Goal: Task Accomplishment & Management: Manage account settings

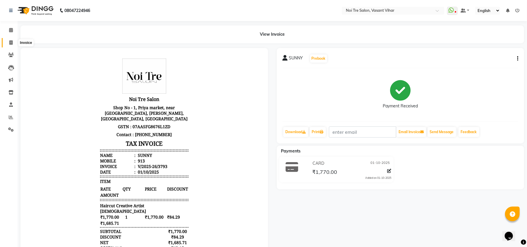
drag, startPoint x: 7, startPoint y: 45, endPoint x: 13, endPoint y: 43, distance: 6.3
click at [7, 45] on span at bounding box center [11, 43] width 10 height 7
select select "service"
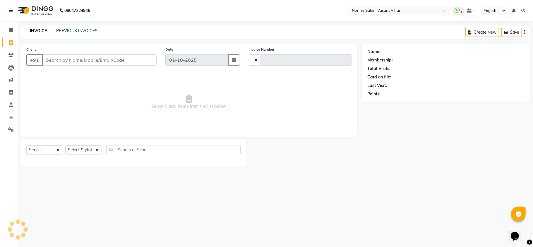
type input "3794"
select select "3944"
click at [74, 24] on div "08047224946 Select Location × Noi Tre Salon, [GEOGRAPHIC_DATA] Vihar WhatsApp S…" at bounding box center [266, 123] width 533 height 247
click at [72, 27] on div "INVOICE PREVIOUS INVOICES Create New Save" at bounding box center [276, 32] width 510 height 14
click at [72, 29] on link "PREVIOUS INVOICES" at bounding box center [76, 30] width 41 height 5
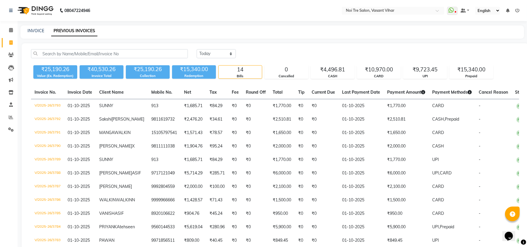
click at [33, 27] on div "INVOICE PREVIOUS INVOICES" at bounding box center [273, 31] width 504 height 13
click at [35, 30] on link "INVOICE" at bounding box center [36, 30] width 17 height 5
select select "service"
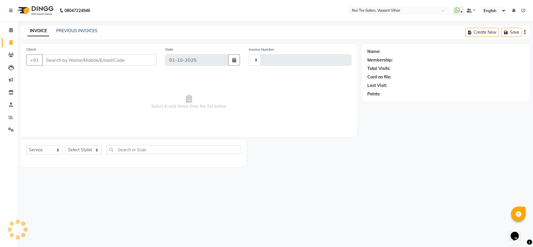
drag, startPoint x: 74, startPoint y: 53, endPoint x: 71, endPoint y: 58, distance: 5.4
click at [73, 56] on div "Client +91" at bounding box center [91, 58] width 139 height 24
type input "3794"
select select "3944"
click at [71, 58] on input "Client" at bounding box center [99, 59] width 115 height 11
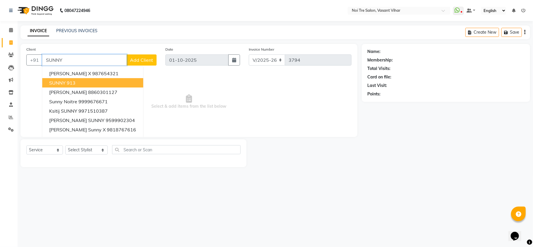
click at [76, 79] on button "SUNNY 913" at bounding box center [92, 82] width 101 height 9
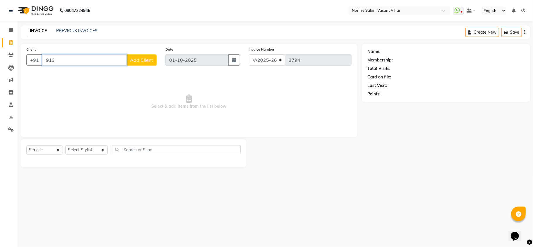
type input "913"
click at [77, 148] on select "Select Stylist [PERSON_NAME](PUNJABI BAGH) [PERSON_NAME] GEETA [PERSON_NAME] PD…" at bounding box center [86, 150] width 42 height 9
select select "20380"
click at [65, 146] on select "Select Stylist [PERSON_NAME](PUNJABI BAGH) [PERSON_NAME] GEETA [PERSON_NAME] PD…" at bounding box center [86, 150] width 42 height 9
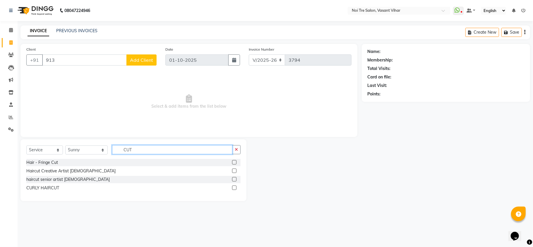
type input "CUT"
click at [236, 170] on label at bounding box center [234, 171] width 4 height 4
click at [236, 170] on input "checkbox" at bounding box center [234, 171] width 4 height 4
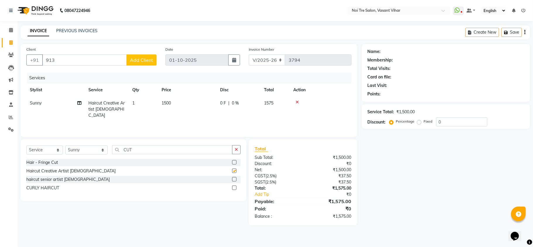
checkbox input "false"
drag, startPoint x: 176, startPoint y: 110, endPoint x: 196, endPoint y: 112, distance: 19.4
click at [177, 110] on td "1500" at bounding box center [187, 109] width 59 height 25
select select "20380"
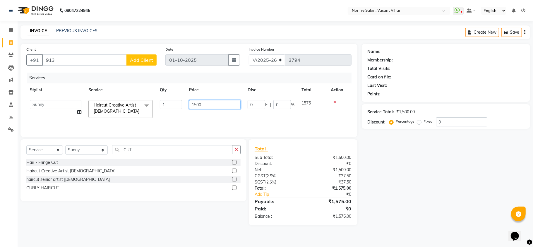
drag, startPoint x: 224, startPoint y: 101, endPoint x: 0, endPoint y: 66, distance: 226.5
click at [73, 87] on table "Stylist Service Qty Price Disc Total Action [PERSON_NAME](PUNJABI BAGH) [PERSON…" at bounding box center [188, 102] width 325 height 38
drag, startPoint x: 213, startPoint y: 102, endPoint x: 0, endPoint y: 83, distance: 213.5
click at [0, 86] on app-home "08047224946 Select Location × Noi Tre Salon, [GEOGRAPHIC_DATA] Vihar WhatsApp S…" at bounding box center [266, 117] width 533 height 234
type input "950"
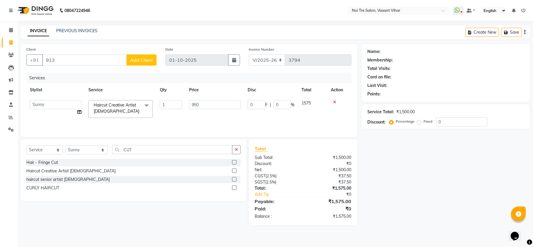
click at [177, 124] on div "Services Stylist Service Qty Price Disc Total Action [PERSON_NAME](PUNJABI BAGH…" at bounding box center [188, 102] width 325 height 59
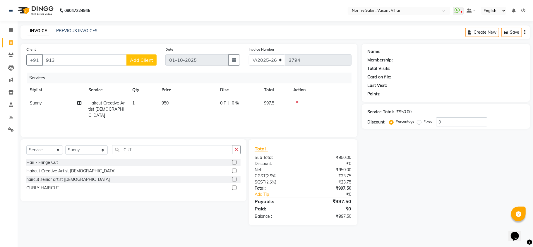
click at [142, 99] on td "1" at bounding box center [143, 109] width 29 height 25
select select "20380"
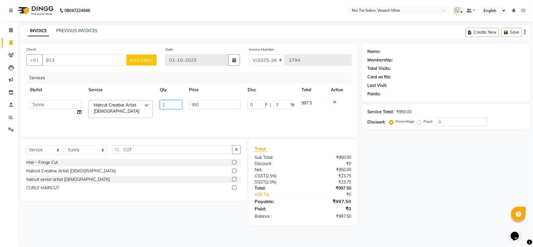
drag, startPoint x: 172, startPoint y: 104, endPoint x: 66, endPoint y: 94, distance: 105.9
click at [71, 95] on table "Stylist Service Qty Price Disc Total Action [PERSON_NAME](PUNJABI BAGH) [PERSON…" at bounding box center [188, 102] width 325 height 38
type input "2"
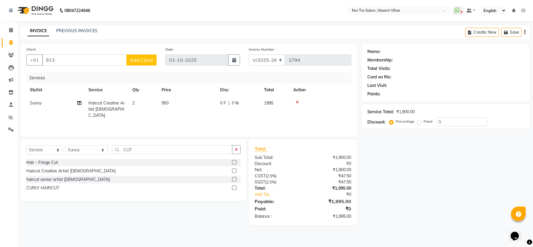
click at [192, 118] on div "Services Stylist Service Qty Price Disc Total Action Sunny Haircut Creative Art…" at bounding box center [188, 102] width 325 height 59
click at [463, 181] on div "Name: Membership: Total Visits: Card on file: Last Visit: Points: Service Total…" at bounding box center [448, 135] width 173 height 182
click at [259, 119] on div "Services Stylist Service Qty Price Disc Total Action Sunny Haircut Creative Art…" at bounding box center [188, 102] width 325 height 59
click at [110, 60] on input "913" at bounding box center [84, 59] width 85 height 11
type input "913"
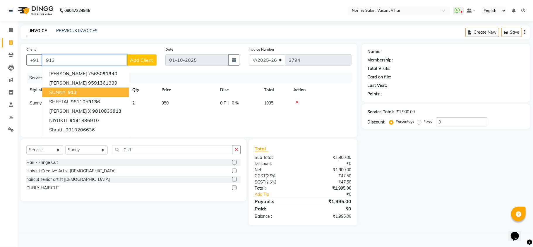
click at [82, 92] on button "SUNNY 913" at bounding box center [85, 92] width 87 height 9
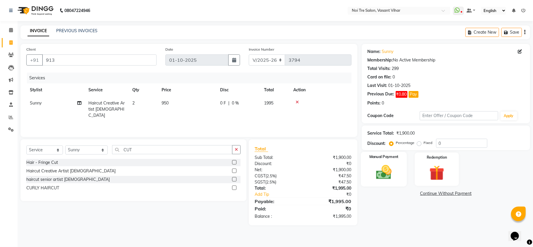
click at [374, 176] on img at bounding box center [383, 172] width 25 height 18
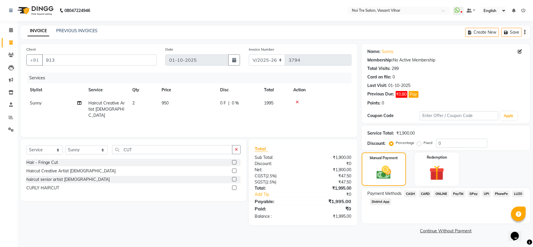
click at [424, 144] on label "Fixed" at bounding box center [428, 142] width 9 height 5
click at [418, 144] on input "Fixed" at bounding box center [420, 143] width 4 height 4
radio input "true"
drag, startPoint x: 460, startPoint y: 143, endPoint x: 372, endPoint y: 143, distance: 88.4
click at [373, 143] on div "Discount: Percentage Fixed 0" at bounding box center [446, 143] width 157 height 9
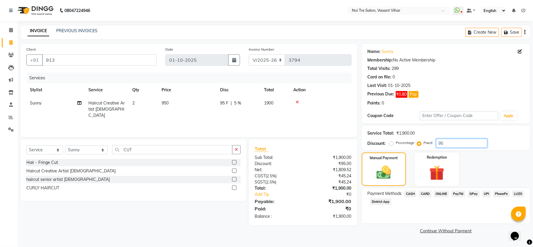
type input "95"
click at [426, 191] on span "CARD" at bounding box center [425, 194] width 13 height 7
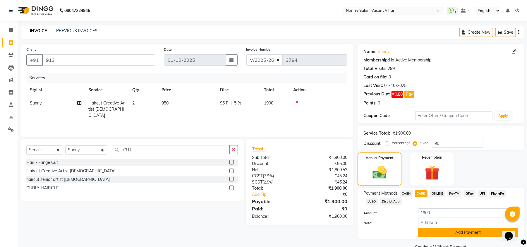
click at [469, 235] on button "Add Payment" at bounding box center [468, 232] width 100 height 9
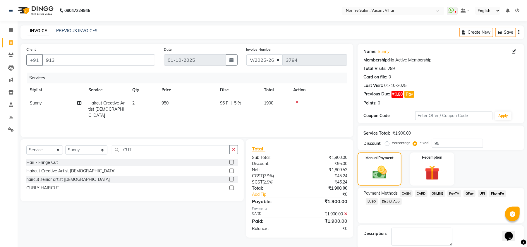
scroll to position [30, 0]
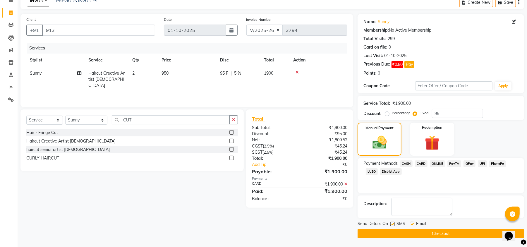
click at [464, 232] on button "Checkout" at bounding box center [441, 233] width 167 height 9
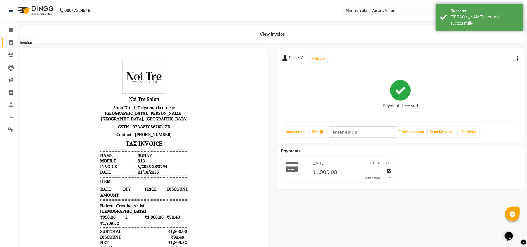
click at [12, 44] on icon at bounding box center [10, 42] width 3 height 4
select select "service"
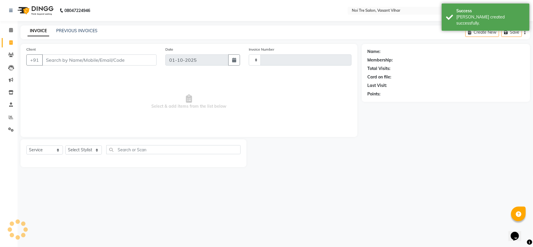
type input "3795"
select select "3944"
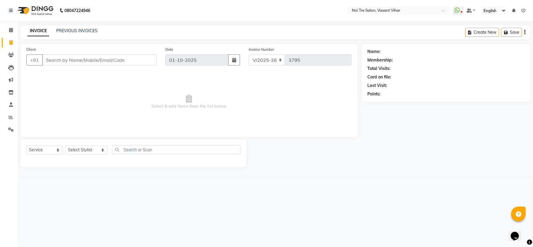
click at [83, 57] on input "Client" at bounding box center [99, 59] width 115 height 11
click at [86, 148] on select "Select Stylist [PERSON_NAME](PUNJABI BAGH) [PERSON_NAME] GEETA [PERSON_NAME] PD…" at bounding box center [86, 150] width 42 height 9
select select "54150"
click at [65, 146] on select "Select Stylist [PERSON_NAME](PUNJABI BAGH) [PERSON_NAME] GEETA [PERSON_NAME] PD…" at bounding box center [86, 150] width 42 height 9
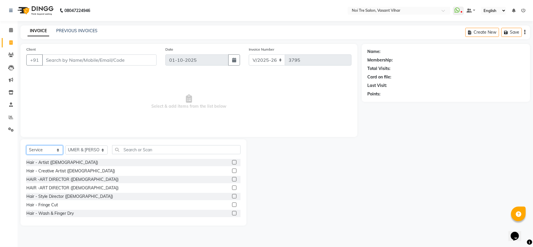
click at [49, 148] on select "Select Service Product Membership Package Voucher Prepaid Gift Card" at bounding box center [44, 150] width 37 height 9
select select "P"
click at [26, 146] on select "Select Service Product Membership Package Voucher Prepaid Gift Card" at bounding box center [44, 150] width 37 height 9
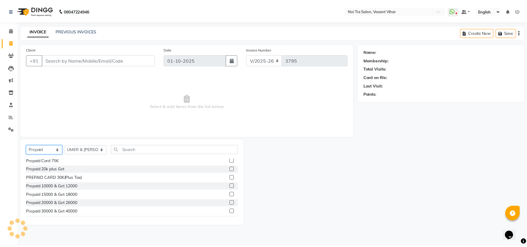
scroll to position [94, 0]
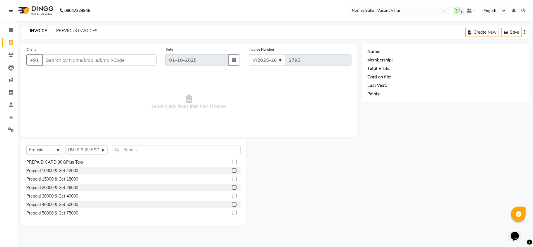
click at [232, 196] on label at bounding box center [234, 196] width 4 height 4
click at [232, 196] on input "checkbox" at bounding box center [234, 196] width 4 height 4
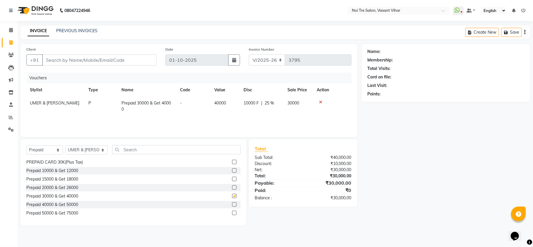
checkbox input "false"
click at [84, 63] on input "Client" at bounding box center [99, 59] width 115 height 11
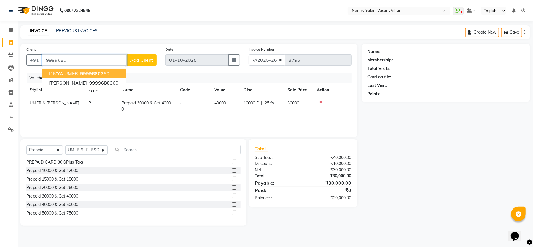
click at [87, 73] on span "9999680" at bounding box center [90, 74] width 21 height 6
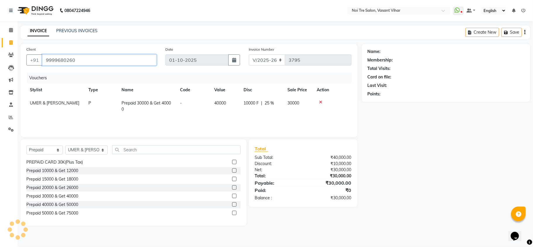
type input "9999680260"
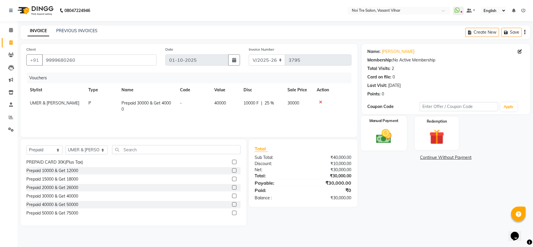
click at [380, 139] on img at bounding box center [383, 136] width 25 height 18
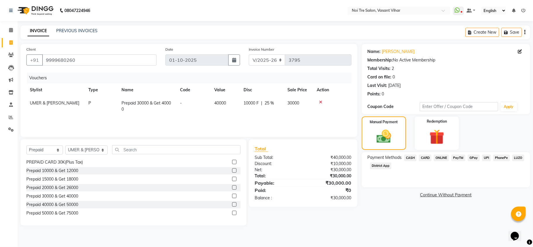
click at [428, 158] on span "CARD" at bounding box center [425, 158] width 13 height 7
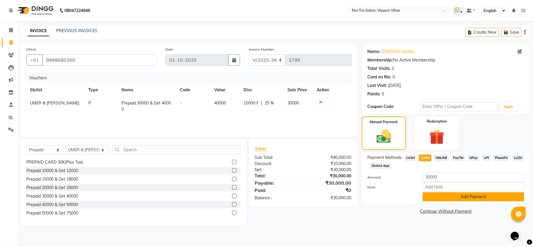
click at [470, 196] on button "Add Payment" at bounding box center [474, 196] width 102 height 9
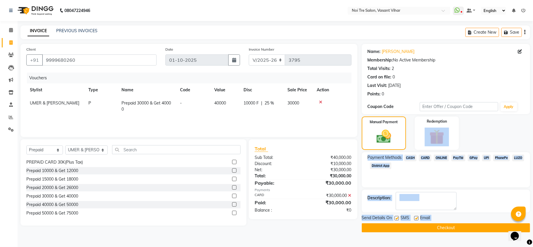
drag, startPoint x: 533, startPoint y: 137, endPoint x: 524, endPoint y: 209, distance: 72.4
click at [524, 209] on body "08047224946 Select Location × Noi Tre Salon, [GEOGRAPHIC_DATA] Vihar WhatsApp S…" at bounding box center [266, 123] width 533 height 247
click at [416, 217] on label at bounding box center [416, 218] width 4 height 4
click at [416, 217] on input "checkbox" at bounding box center [416, 219] width 4 height 4
checkbox input "false"
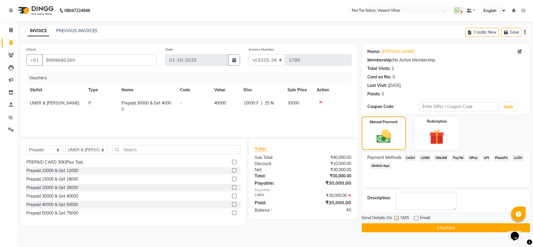
click at [395, 220] on label at bounding box center [397, 218] width 4 height 4
click at [395, 220] on input "checkbox" at bounding box center [397, 219] width 4 height 4
checkbox input "false"
click at [430, 230] on button "Checkout" at bounding box center [446, 227] width 168 height 9
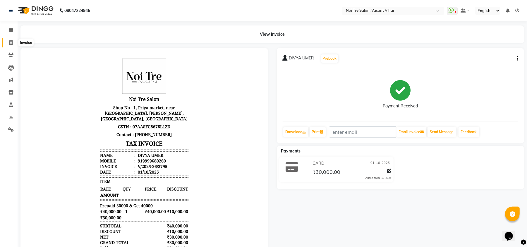
click at [8, 44] on span at bounding box center [11, 43] width 10 height 7
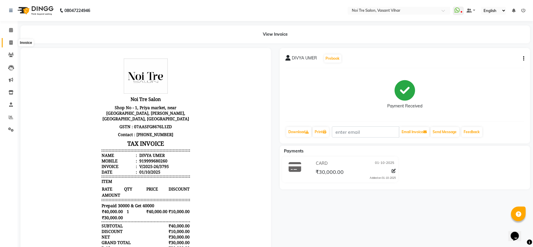
select select "3944"
select select "service"
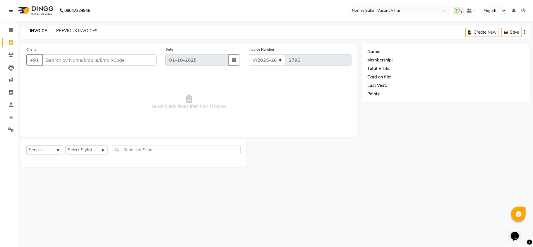
click at [90, 33] on link "PREVIOUS INVOICES" at bounding box center [76, 30] width 41 height 5
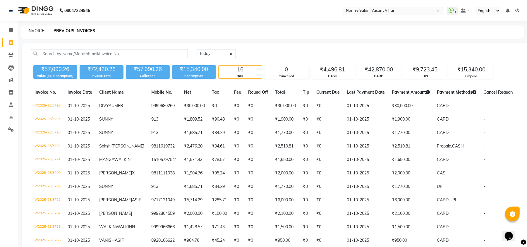
click at [39, 32] on link "INVOICE" at bounding box center [36, 30] width 17 height 5
select select "service"
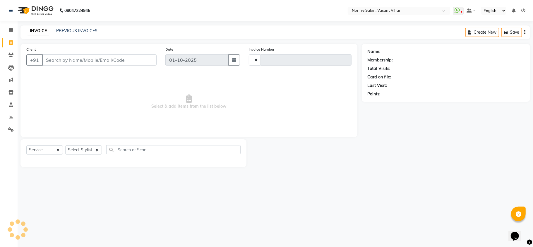
type input "3796"
select select "3944"
click at [14, 53] on span at bounding box center [11, 55] width 10 height 7
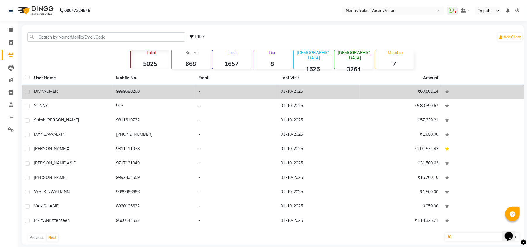
click at [52, 92] on span "UMER" at bounding box center [52, 91] width 12 height 5
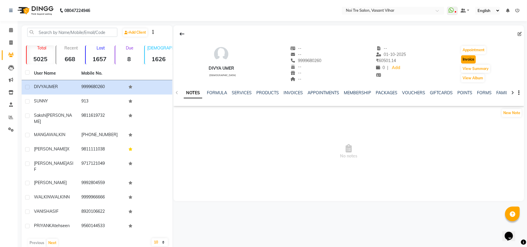
click at [474, 59] on button "Invoice" at bounding box center [469, 59] width 15 height 8
select select "service"
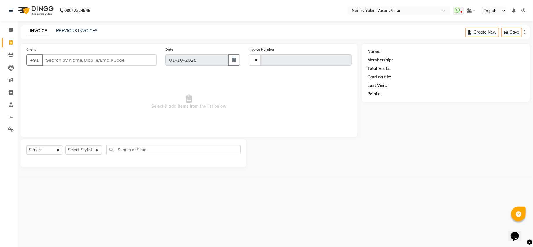
type input "3796"
select select "3944"
type input "9999680260"
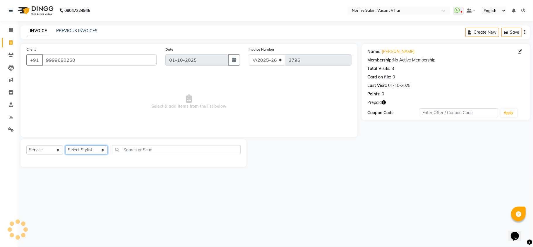
click at [82, 148] on select "Select Stylist [PERSON_NAME](PUNJABI BAGH) [PERSON_NAME] GEETA [PERSON_NAME] PD…" at bounding box center [86, 150] width 42 height 9
select select "54150"
click at [65, 146] on select "Select Stylist [PERSON_NAME](PUNJABI BAGH) [PERSON_NAME] GEETA [PERSON_NAME] PD…" at bounding box center [86, 150] width 42 height 9
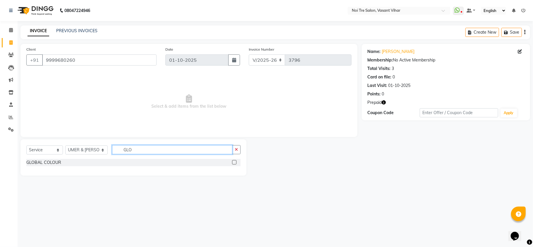
type input "GLO"
click at [232, 161] on label at bounding box center [234, 162] width 4 height 4
click at [232, 161] on input "checkbox" at bounding box center [234, 163] width 4 height 4
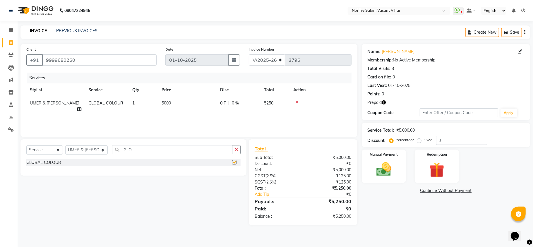
checkbox input "false"
click at [137, 102] on td "1" at bounding box center [143, 106] width 29 height 19
select select "54150"
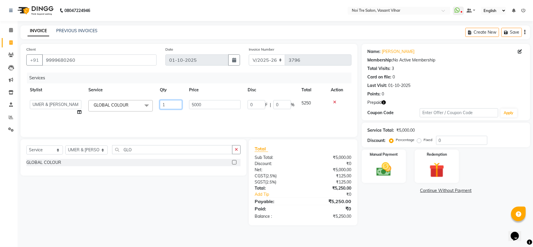
drag, startPoint x: 168, startPoint y: 105, endPoint x: 69, endPoint y: 86, distance: 100.5
click at [69, 86] on table "Stylist Service Qty Price Disc Total Action [PERSON_NAME](PUNJABI BAGH) [PERSON…" at bounding box center [188, 100] width 325 height 35
type input "2"
click at [216, 101] on td "5000" at bounding box center [215, 108] width 59 height 22
select select "54150"
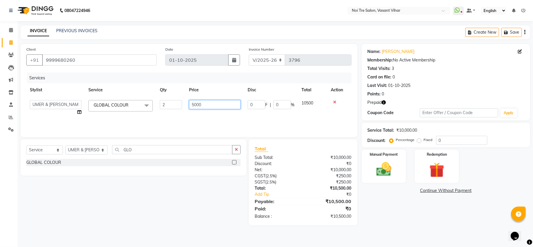
drag, startPoint x: 211, startPoint y: 104, endPoint x: 108, endPoint y: 97, distance: 104.0
click at [108, 97] on tr "[PERSON_NAME](PUNJABI BAGH) [PERSON_NAME] GEETA [PERSON_NAME] PDC [PERSON_NAME]…" at bounding box center [188, 108] width 325 height 22
type input "7500"
click at [194, 123] on div "Services Stylist Service Qty Price Disc Total Action [PERSON_NAME](PUNJABI BAGH…" at bounding box center [188, 102] width 325 height 59
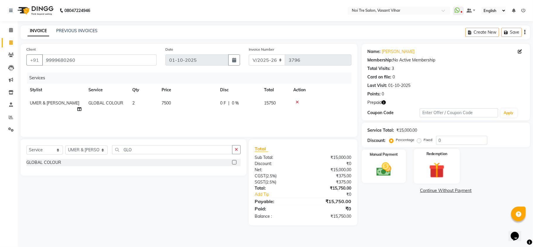
click at [437, 159] on div "Redemption" at bounding box center [437, 166] width 46 height 35
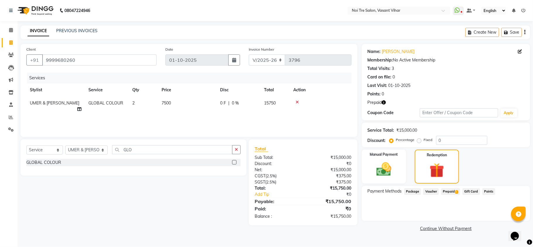
click at [455, 191] on span "Prepaid 1" at bounding box center [450, 191] width 19 height 7
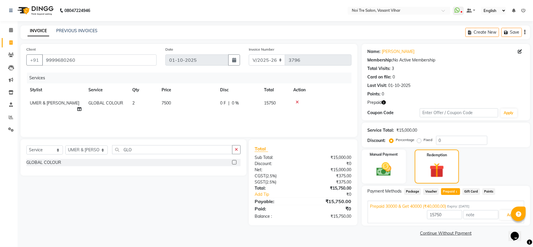
drag, startPoint x: 533, startPoint y: 123, endPoint x: 533, endPoint y: 223, distance: 100.2
click at [527, 223] on div "Name: [PERSON_NAME] Membership: No Active Membership Total Visits: 3 Card on fi…" at bounding box center [448, 141] width 173 height 194
click at [511, 217] on button "Add" at bounding box center [510, 215] width 21 height 10
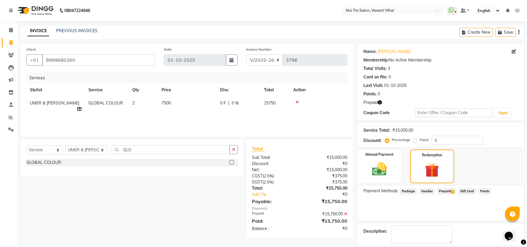
scroll to position [28, 0]
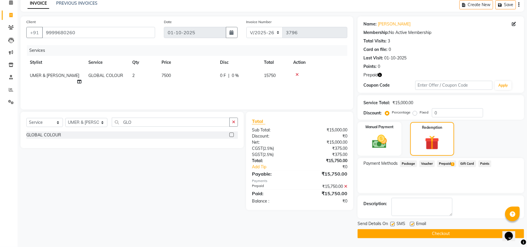
click at [412, 224] on label at bounding box center [412, 224] width 4 height 4
click at [412, 224] on input "checkbox" at bounding box center [412, 225] width 4 height 4
checkbox input "false"
click at [394, 224] on label at bounding box center [393, 224] width 4 height 4
click at [394, 224] on input "checkbox" at bounding box center [393, 225] width 4 height 4
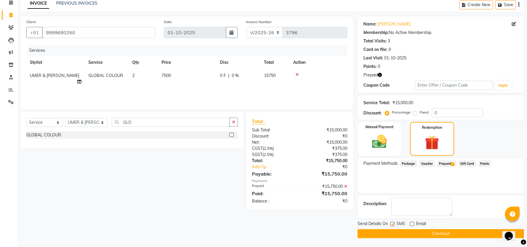
checkbox input "false"
click at [422, 237] on button "Checkout" at bounding box center [441, 233] width 167 height 9
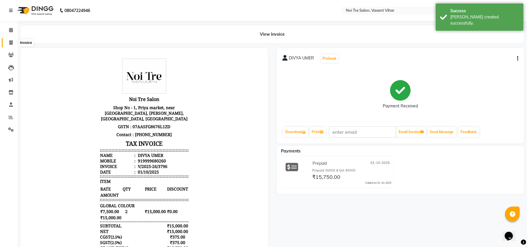
click at [13, 44] on span at bounding box center [11, 43] width 10 height 7
select select "service"
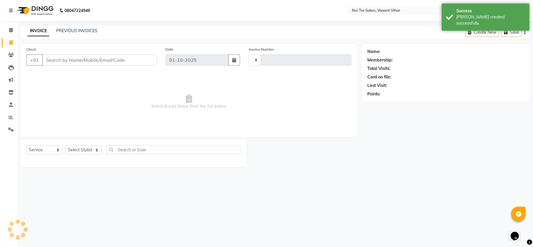
type input "3797"
select select "3944"
click at [8, 55] on icon at bounding box center [11, 55] width 6 height 4
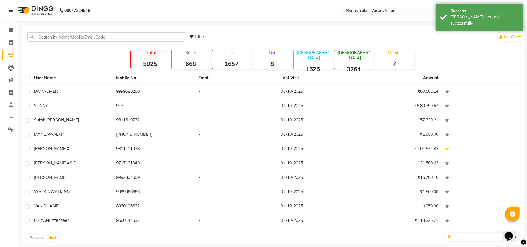
click at [67, 95] on td "DIVYA UMER" at bounding box center [71, 92] width 82 height 14
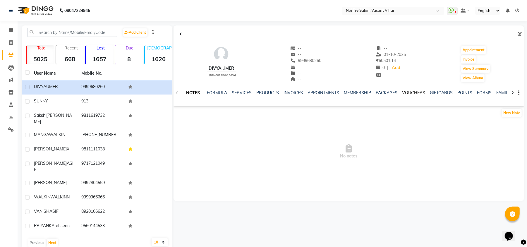
click at [408, 93] on link "VOUCHERS" at bounding box center [413, 92] width 23 height 5
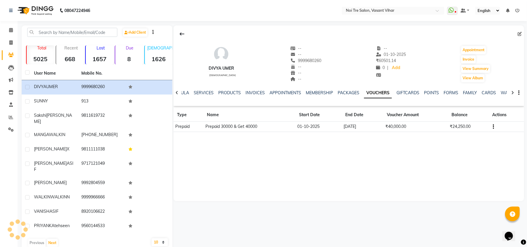
scroll to position [2, 0]
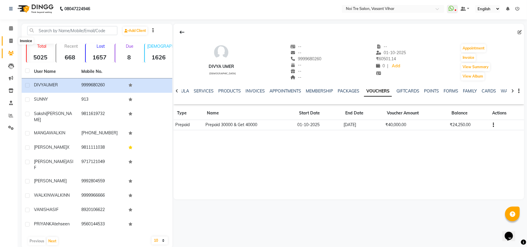
click at [12, 39] on icon at bounding box center [10, 41] width 3 height 4
select select "service"
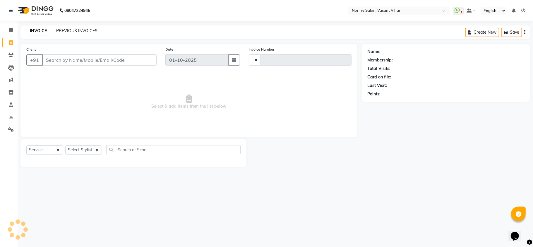
type input "3797"
click at [68, 29] on link "PREVIOUS INVOICES" at bounding box center [76, 30] width 41 height 5
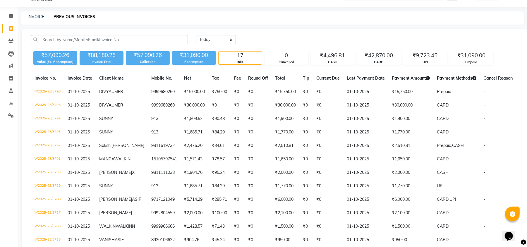
scroll to position [39, 0]
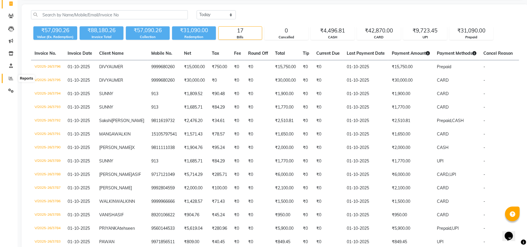
click at [13, 80] on span at bounding box center [11, 78] width 10 height 7
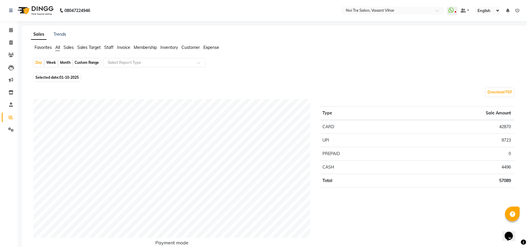
drag, startPoint x: 108, startPoint y: 48, endPoint x: 137, endPoint y: 69, distance: 35.8
click at [109, 49] on span "Staff" at bounding box center [108, 47] width 9 height 5
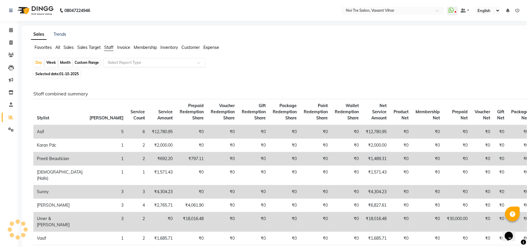
click at [141, 64] on input "text" at bounding box center [149, 63] width 84 height 6
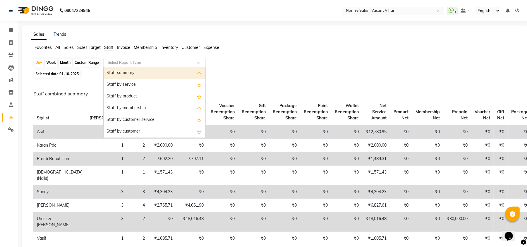
click at [141, 73] on div "Staff summary" at bounding box center [155, 73] width 102 height 12
select select "full_report"
select select "csv"
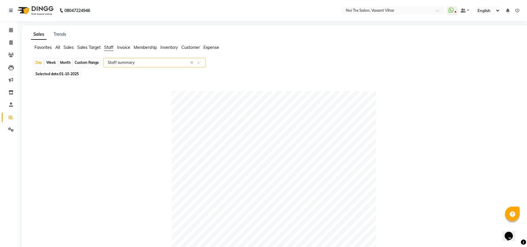
click at [68, 63] on div "Month" at bounding box center [65, 63] width 13 height 8
select select "10"
select select "2025"
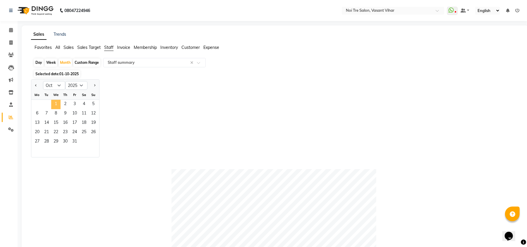
click at [60, 102] on span "1" at bounding box center [55, 104] width 9 height 9
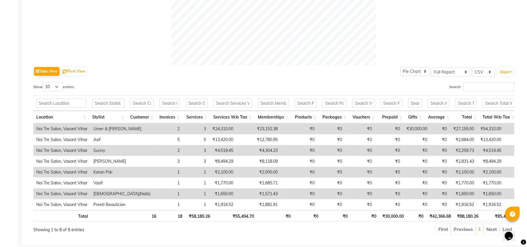
scroll to position [241, 0]
